Goal: Obtain resource: Obtain resource

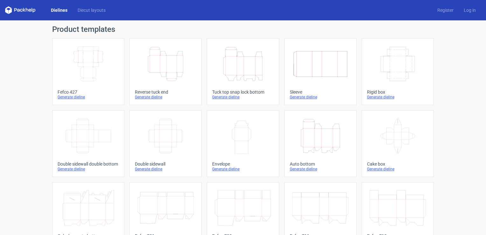
click at [168, 52] on icon "Height Depth Width" at bounding box center [165, 64] width 56 height 36
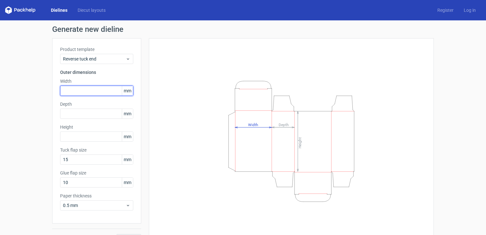
click at [98, 89] on input "text" at bounding box center [96, 91] width 73 height 10
type input "45"
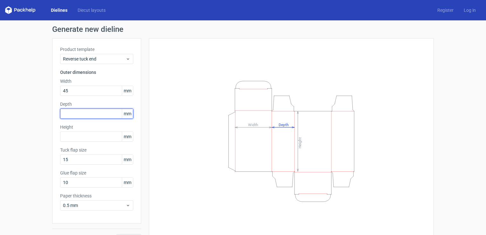
click at [89, 111] on input "text" at bounding box center [96, 113] width 73 height 10
type input "45"
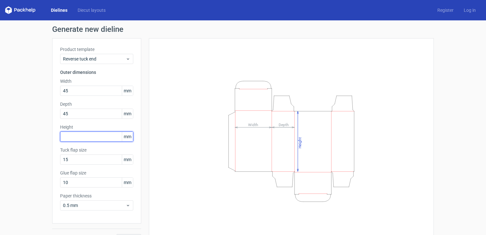
click at [83, 139] on input "text" at bounding box center [96, 136] width 73 height 10
type input "105"
click at [116, 234] on button "Generate" at bounding box center [128, 239] width 25 height 10
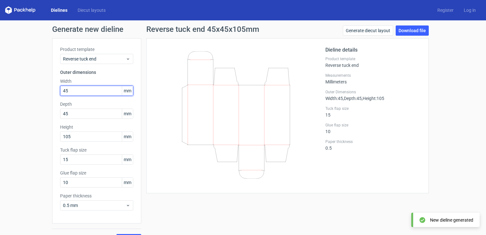
drag, startPoint x: 80, startPoint y: 89, endPoint x: 46, endPoint y: 94, distance: 34.1
click at [46, 94] on div "Generate new dieline Product template Reverse tuck end Outer dimensions Width 4…" at bounding box center [243, 134] width 486 height 229
type input "40"
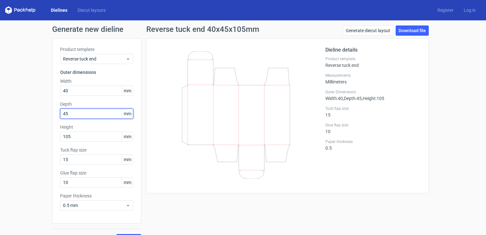
drag, startPoint x: 70, startPoint y: 110, endPoint x: 51, endPoint y: 112, distance: 18.9
click at [52, 112] on div "Product template Reverse tuck end Outer dimensions Width 40 mm Depth 45 mm Heig…" at bounding box center [96, 130] width 89 height 185
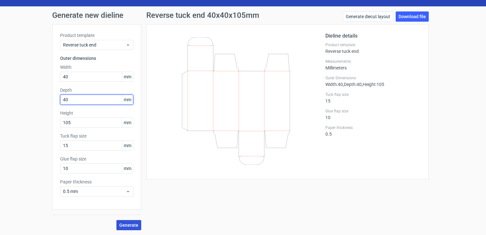
type input "40"
click at [120, 223] on span "Generate" at bounding box center [128, 225] width 19 height 4
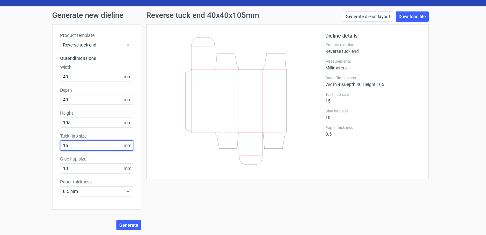
drag, startPoint x: 72, startPoint y: 145, endPoint x: 56, endPoint y: 147, distance: 16.0
click at [56, 147] on div "Product template Reverse tuck end Outer dimensions Width 40 mm Depth 40 mm Heig…" at bounding box center [96, 116] width 89 height 185
click at [116, 220] on button "Generate" at bounding box center [128, 225] width 25 height 10
drag, startPoint x: 82, startPoint y: 146, endPoint x: 56, endPoint y: 150, distance: 26.7
click at [56, 150] on div "Product template Reverse tuck end Outer dimensions Width 40 mm Depth 40 mm Heig…" at bounding box center [96, 116] width 89 height 185
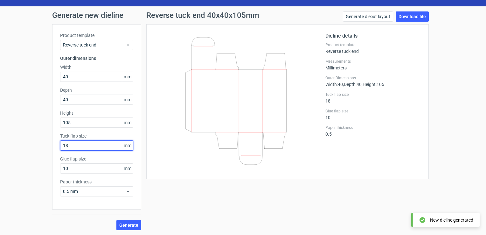
type input "18"
click at [116, 220] on button "Generate" at bounding box center [128, 225] width 25 height 10
click at [409, 13] on link "Download file" at bounding box center [411, 16] width 33 height 10
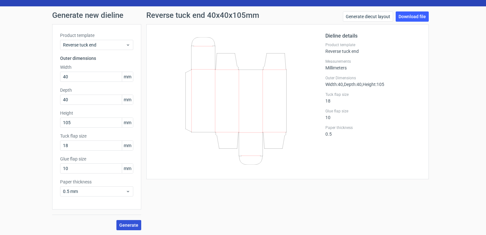
click at [126, 223] on span "Generate" at bounding box center [128, 225] width 19 height 4
click at [405, 16] on link "Download file" at bounding box center [411, 16] width 33 height 10
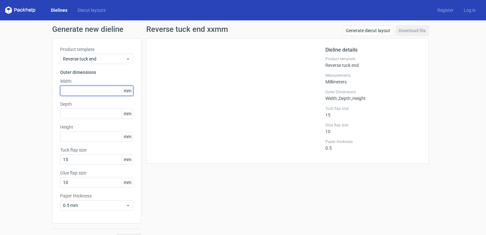
click at [81, 89] on input "text" at bounding box center [96, 91] width 73 height 10
type input "40"
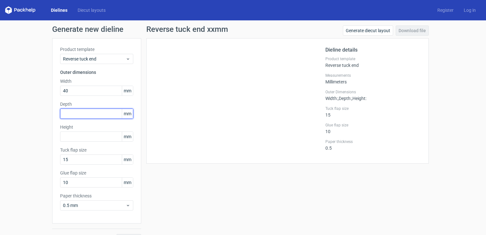
click at [82, 114] on input "text" at bounding box center [96, 113] width 73 height 10
type input "40"
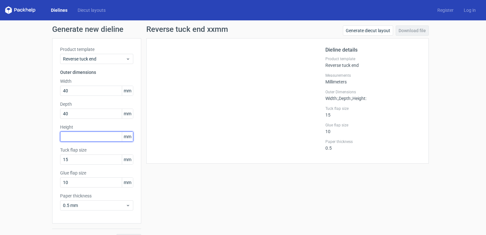
click at [83, 138] on input "text" at bounding box center [96, 136] width 73 height 10
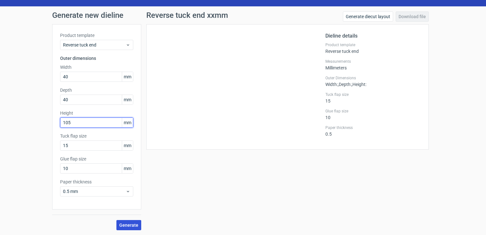
type input "105"
click at [129, 225] on span "Generate" at bounding box center [128, 225] width 19 height 4
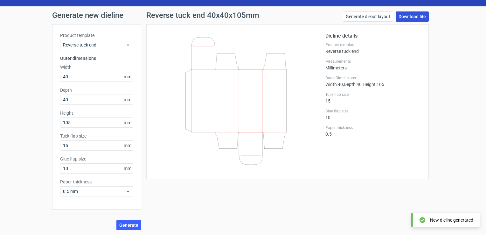
click at [400, 17] on link "Download file" at bounding box center [411, 16] width 33 height 10
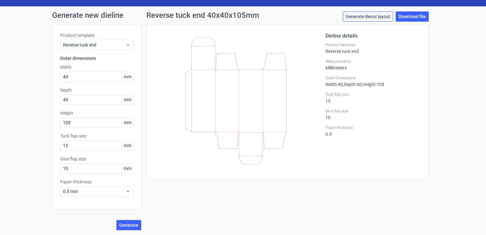
click at [372, 17] on link "Generate diecut layout" at bounding box center [368, 16] width 50 height 10
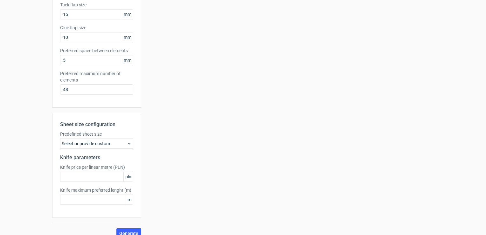
scroll to position [153, 0]
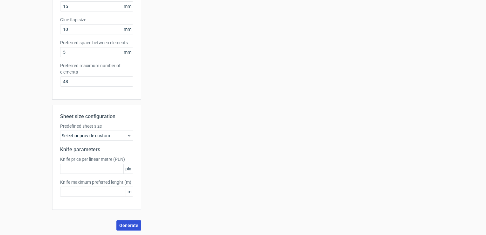
click at [127, 220] on button "Generate" at bounding box center [128, 225] width 25 height 10
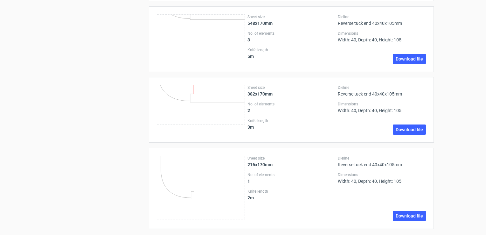
scroll to position [970, 0]
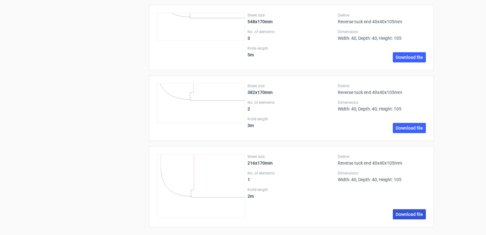
click at [407, 211] on link "Download file" at bounding box center [409, 214] width 33 height 10
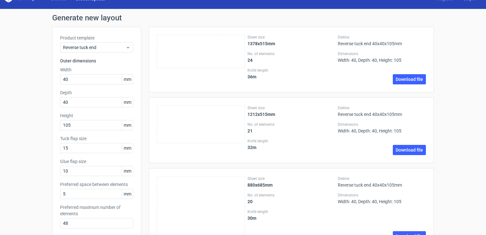
scroll to position [0, 0]
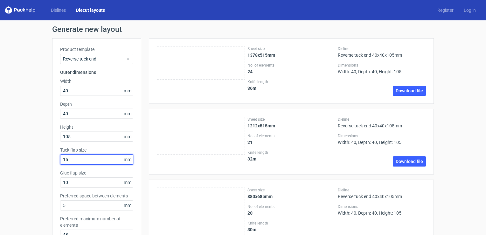
drag, startPoint x: 70, startPoint y: 162, endPoint x: 56, endPoint y: 161, distance: 14.7
click at [56, 161] on div "Product template Reverse tuck end Outer dimensions Width 40 mm Depth 40 mm Heig…" at bounding box center [96, 145] width 89 height 214
type input "20"
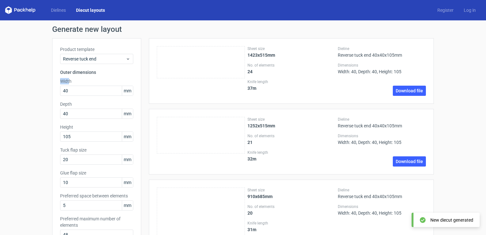
drag, startPoint x: 66, startPoint y: 80, endPoint x: 40, endPoint y: 80, distance: 26.4
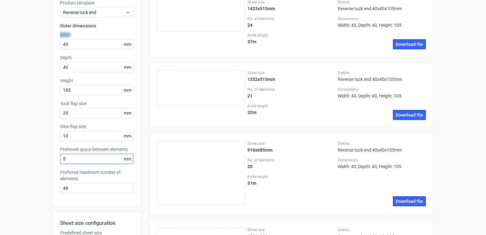
scroll to position [47, 0]
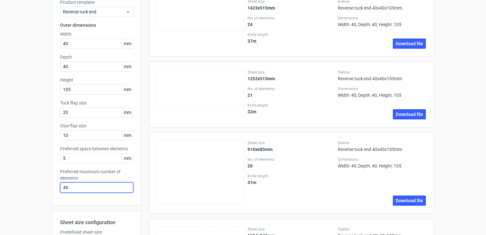
drag, startPoint x: 67, startPoint y: 187, endPoint x: 51, endPoint y: 189, distance: 16.7
click at [52, 189] on div "Product template Reverse tuck end Outer dimensions Width 40 mm Depth 40 mm Heig…" at bounding box center [96, 98] width 89 height 214
type input "1"
click at [138, 183] on div "Product template Reverse tuck end Outer dimensions Width 40 mm Depth 40 mm Heig…" at bounding box center [96, 98] width 89 height 214
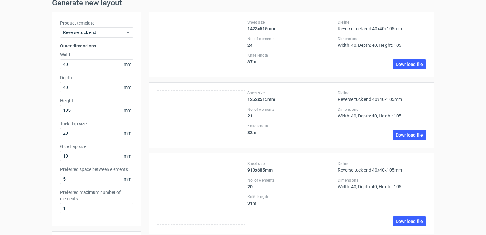
scroll to position [0, 0]
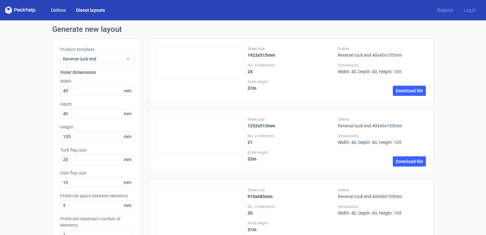
click at [64, 11] on link "Dielines" at bounding box center [58, 10] width 25 height 6
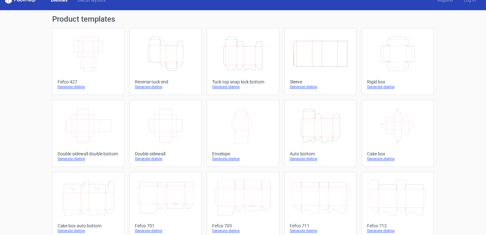
scroll to position [9, 0]
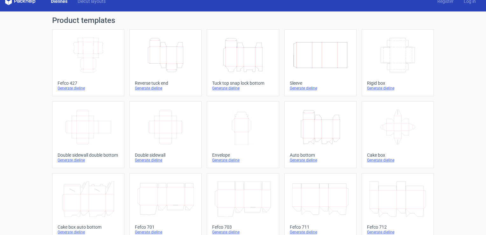
click at [182, 66] on icon "Height Depth Width" at bounding box center [165, 55] width 56 height 36
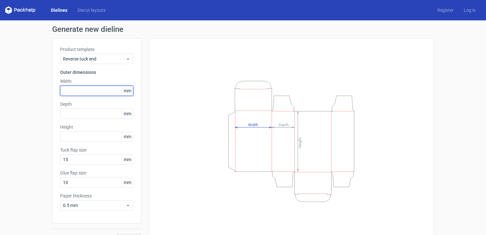
click at [84, 88] on input "text" at bounding box center [96, 91] width 73 height 10
type input "40"
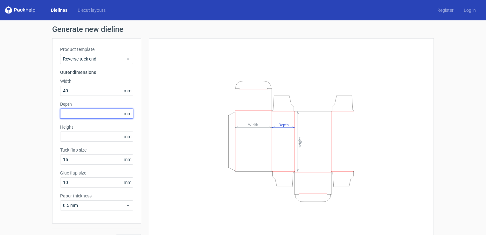
click at [84, 113] on input "text" at bounding box center [96, 113] width 73 height 10
type input "40"
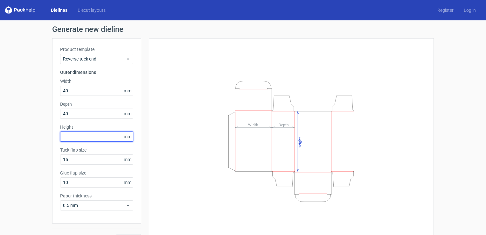
click at [80, 135] on input "text" at bounding box center [96, 136] width 73 height 10
type input "105"
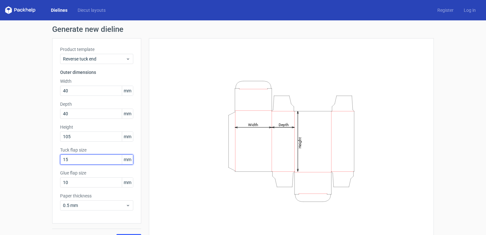
drag, startPoint x: 70, startPoint y: 162, endPoint x: 56, endPoint y: 160, distance: 14.4
click at [56, 160] on div "Product template Reverse tuck end Outer dimensions Width 40 mm Depth 40 mm Heig…" at bounding box center [96, 130] width 89 height 185
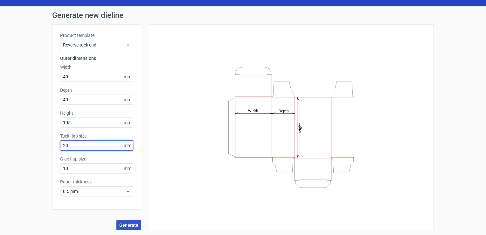
type input "20"
click at [125, 221] on button "Generate" at bounding box center [128, 225] width 25 height 10
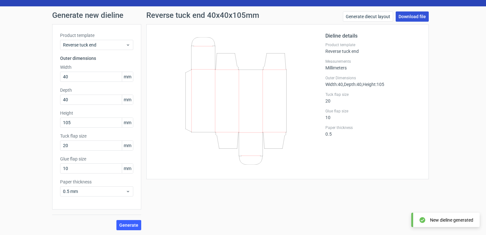
click at [421, 11] on link "Download file" at bounding box center [411, 16] width 33 height 10
